Goal: Transaction & Acquisition: Purchase product/service

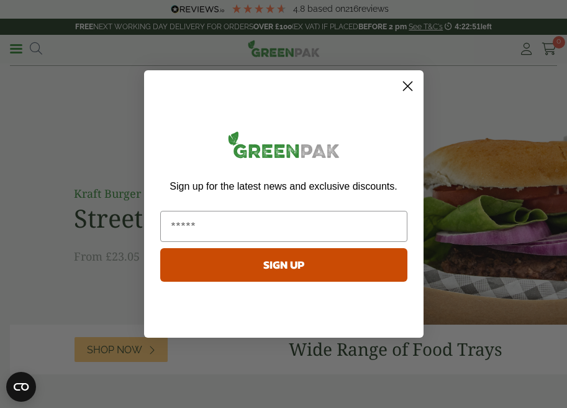
click at [408, 86] on icon "Close dialog" at bounding box center [407, 86] width 9 height 9
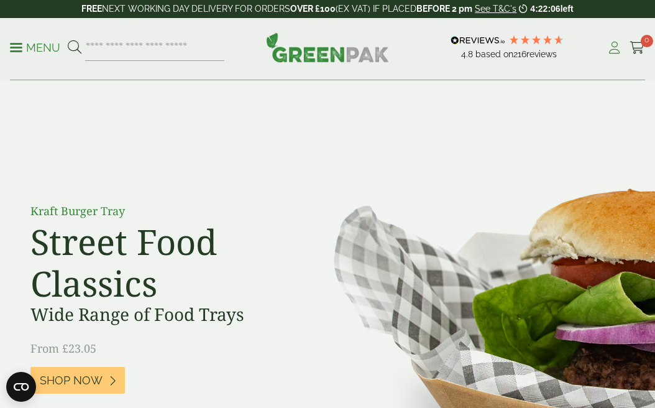
click at [567, 51] on icon at bounding box center [614, 48] width 16 height 12
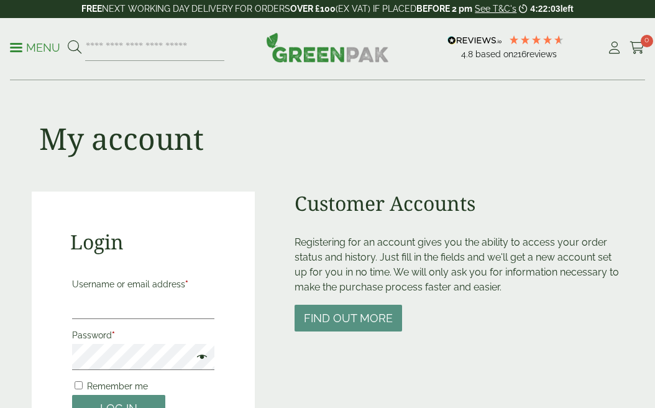
scroll to position [180, 0]
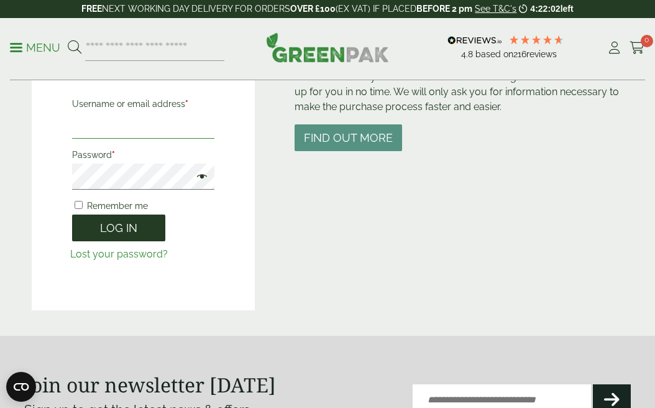
type input "**********"
click at [123, 229] on button "Log in" at bounding box center [118, 227] width 93 height 27
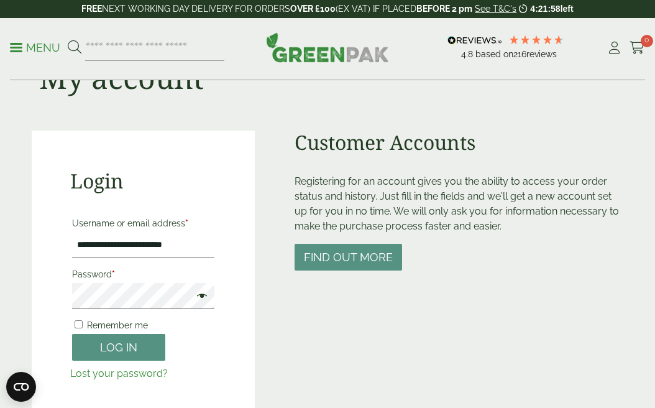
scroll to position [144, 0]
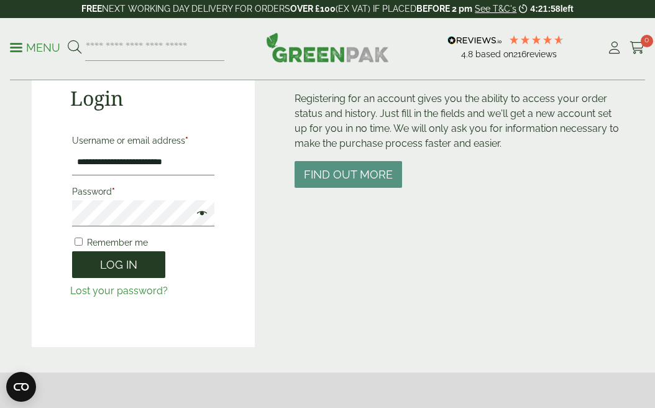
click at [111, 260] on button "Log in" at bounding box center [118, 264] width 93 height 27
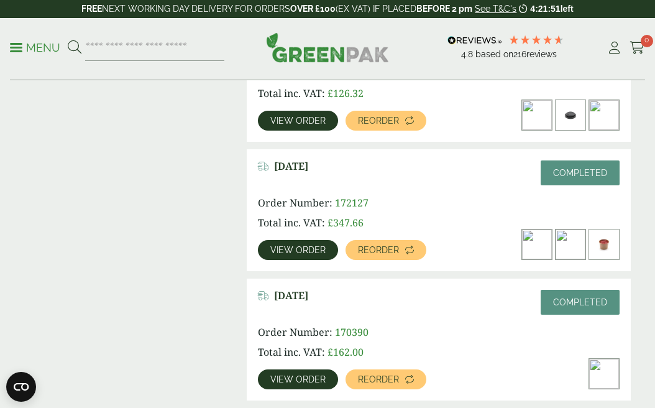
scroll to position [382, 0]
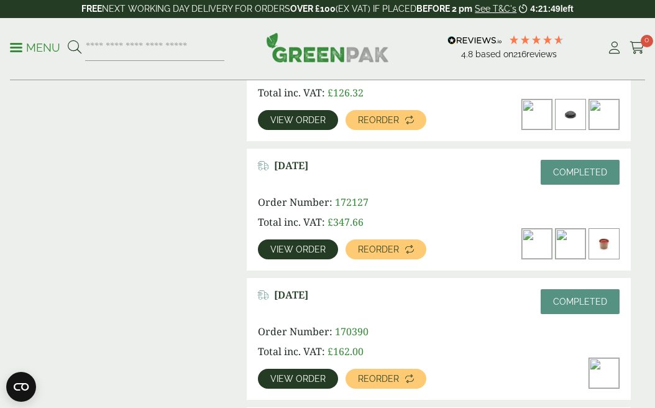
click at [372, 247] on span "Reorder" at bounding box center [378, 249] width 41 height 9
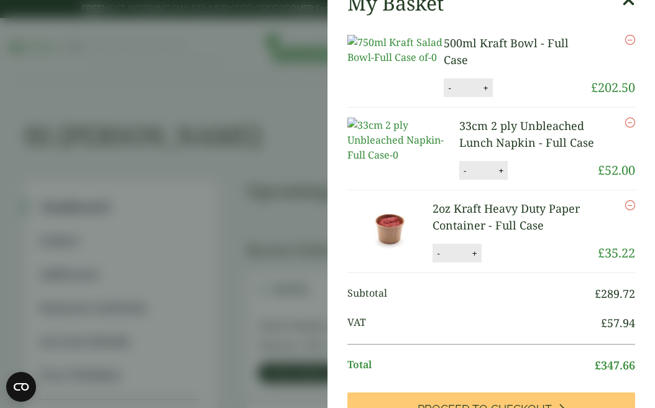
scroll to position [198, 0]
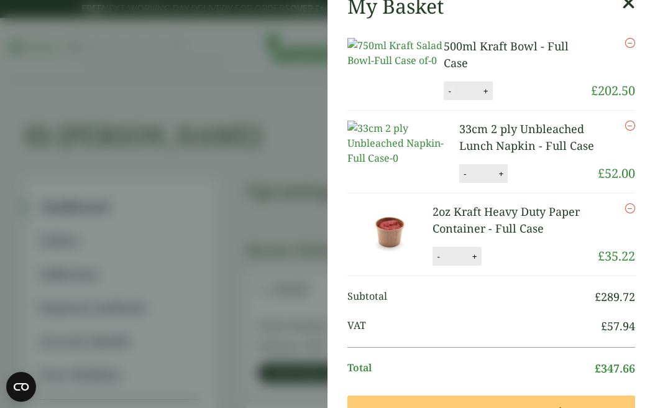
click at [444, 96] on button "-" at bounding box center [449, 91] width 10 height 11
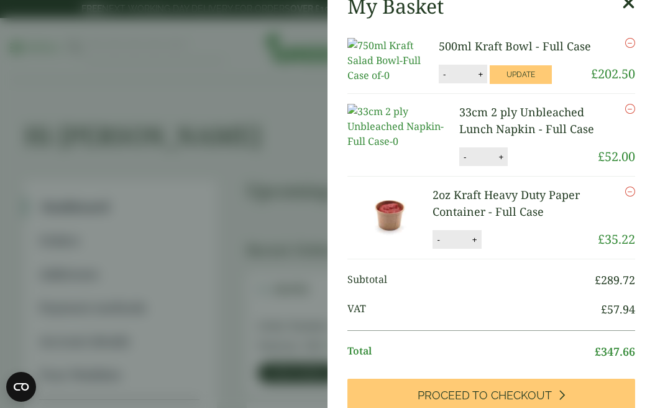
click at [444, 80] on button "-" at bounding box center [444, 74] width 10 height 11
type input "*"
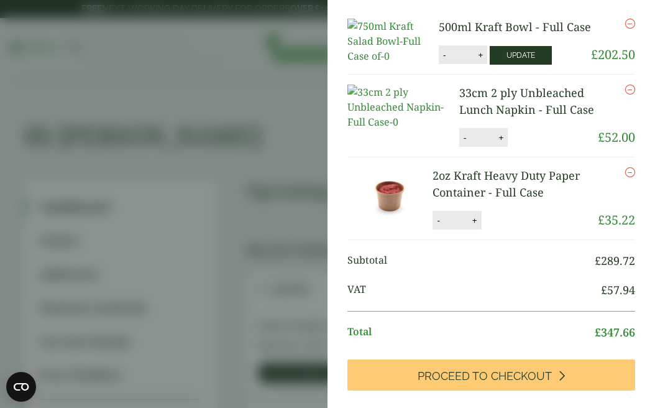
scroll to position [16, 0]
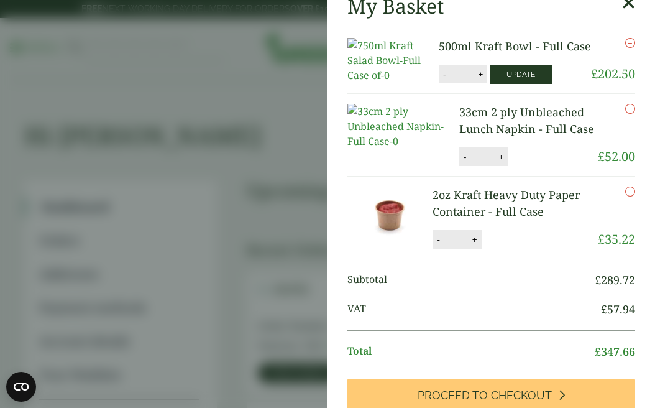
click at [521, 84] on button "Update" at bounding box center [521, 74] width 62 height 19
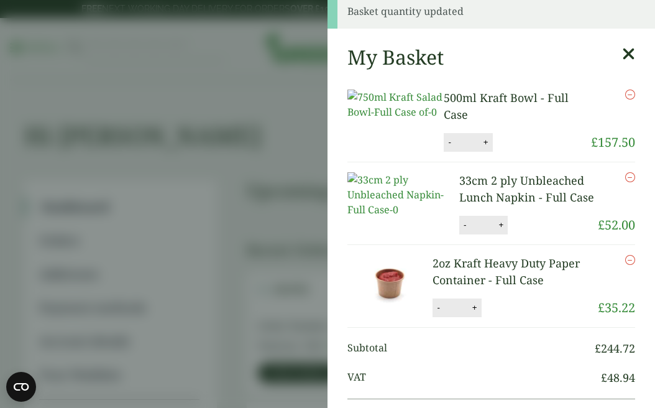
scroll to position [0, 0]
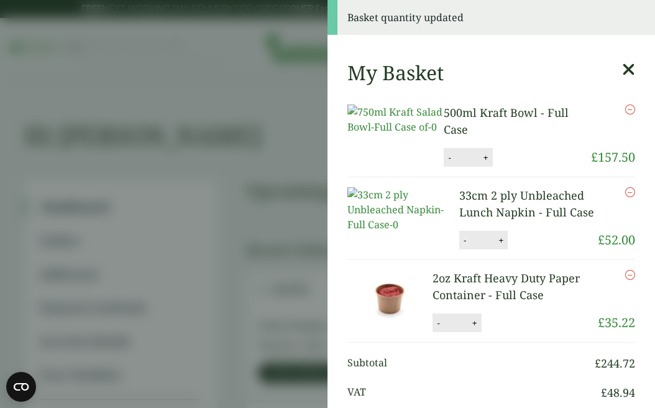
click at [460, 245] on button "-" at bounding box center [465, 240] width 10 height 11
type input "*"
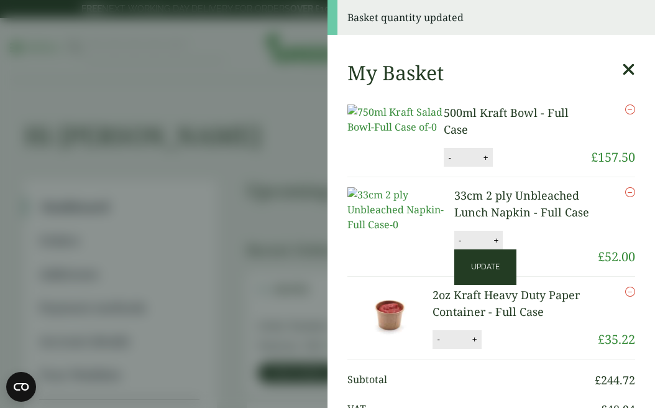
click at [505, 249] on button "Update" at bounding box center [485, 266] width 62 height 35
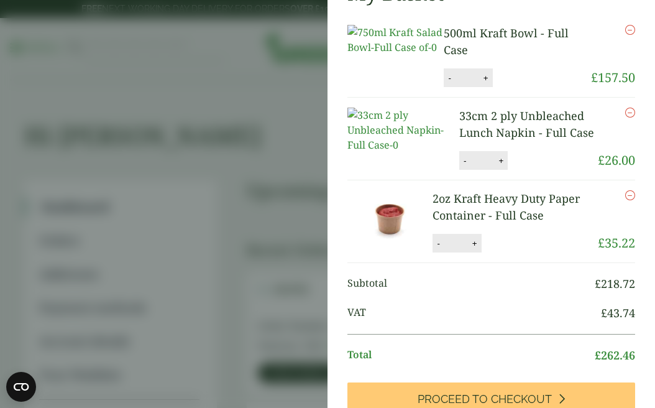
scroll to position [134, 0]
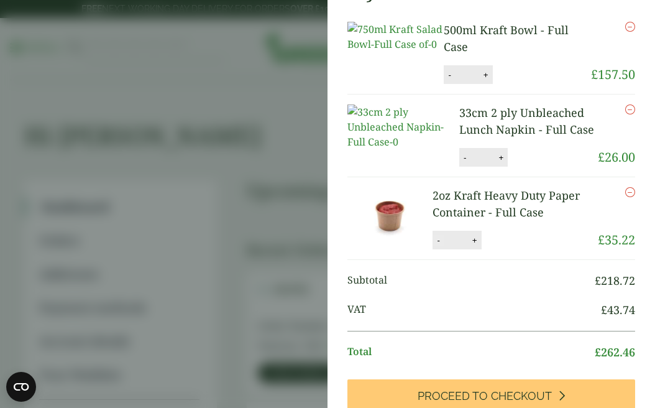
click at [437, 245] on button "-" at bounding box center [438, 240] width 10 height 11
type input "*"
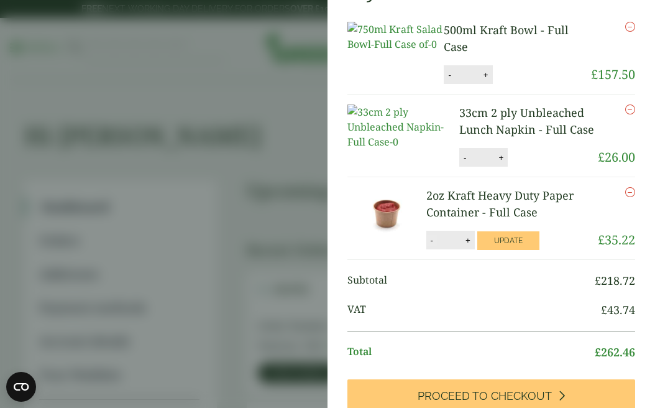
click at [437, 250] on input "*" at bounding box center [449, 240] width 25 height 26
click at [629, 197] on icon "Remove this item" at bounding box center [630, 192] width 10 height 10
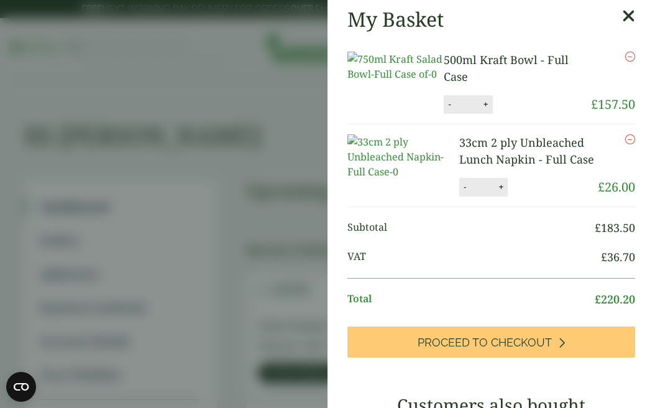
scroll to position [9, 0]
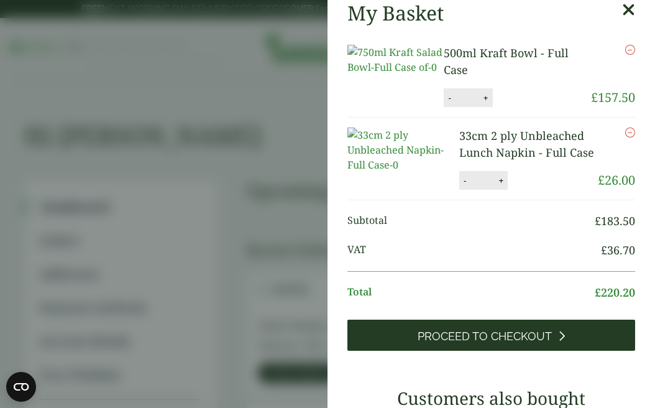
click at [482, 340] on span "Proceed to Checkout" at bounding box center [484, 336] width 134 height 14
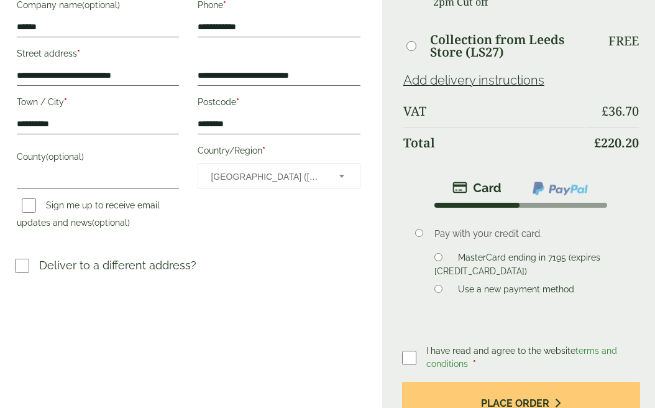
scroll to position [371, 0]
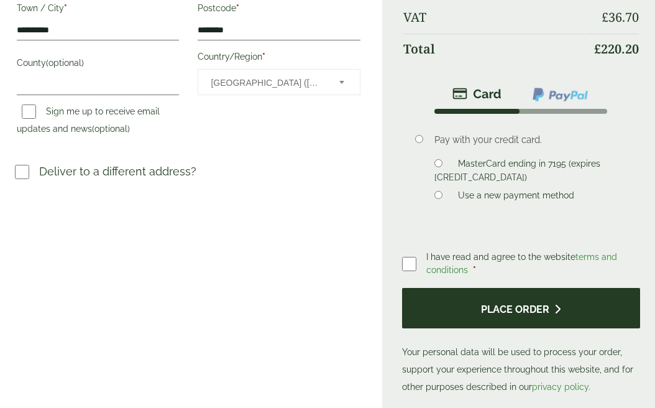
click at [463, 312] on button "Place order" at bounding box center [521, 308] width 238 height 40
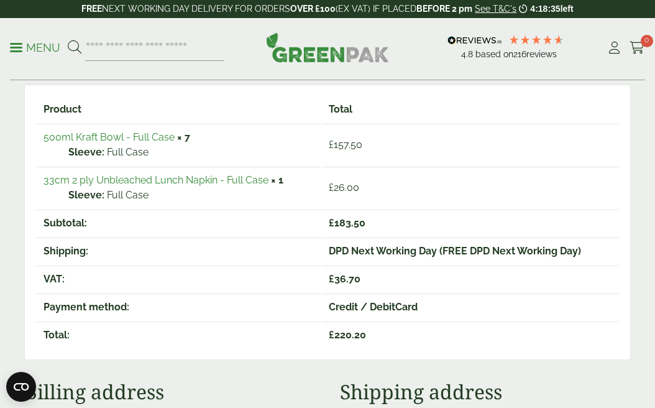
scroll to position [217, 0]
click at [611, 51] on icon at bounding box center [614, 48] width 16 height 12
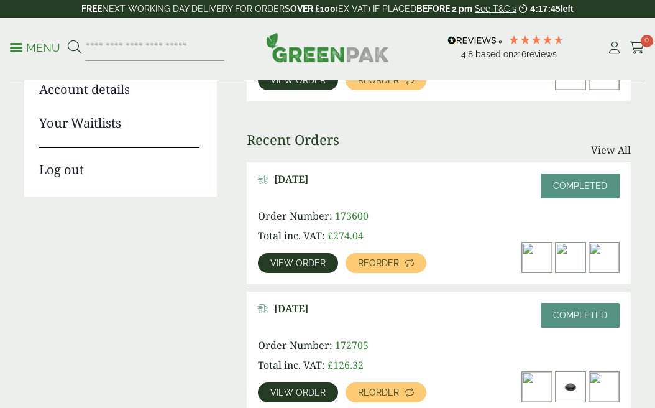
click at [56, 171] on link "Log out" at bounding box center [119, 163] width 160 height 32
